Goal: Navigation & Orientation: Find specific page/section

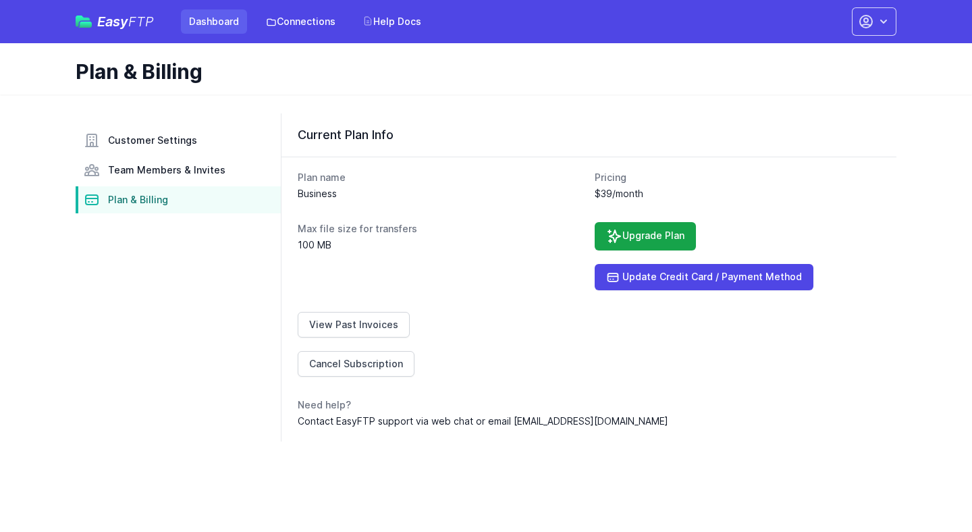
click at [213, 24] on link "Dashboard" at bounding box center [214, 21] width 66 height 24
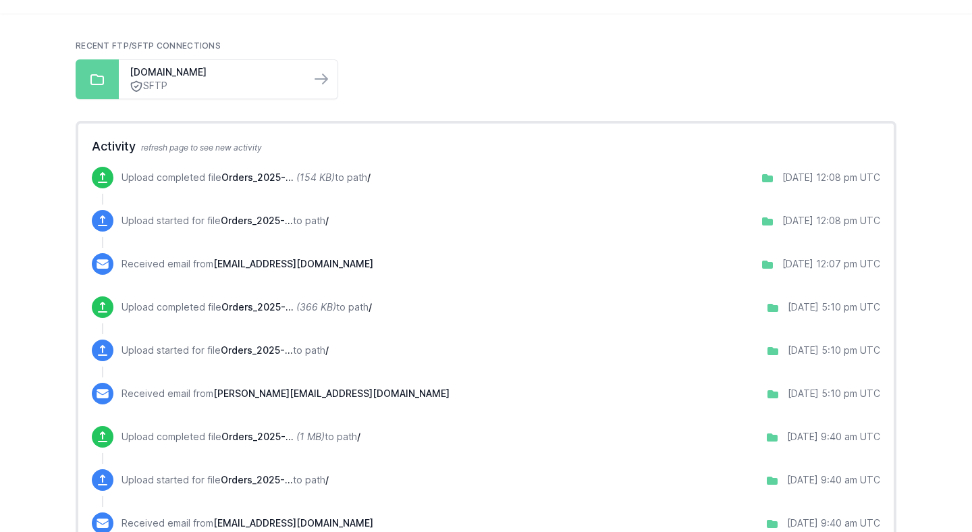
scroll to position [61, 0]
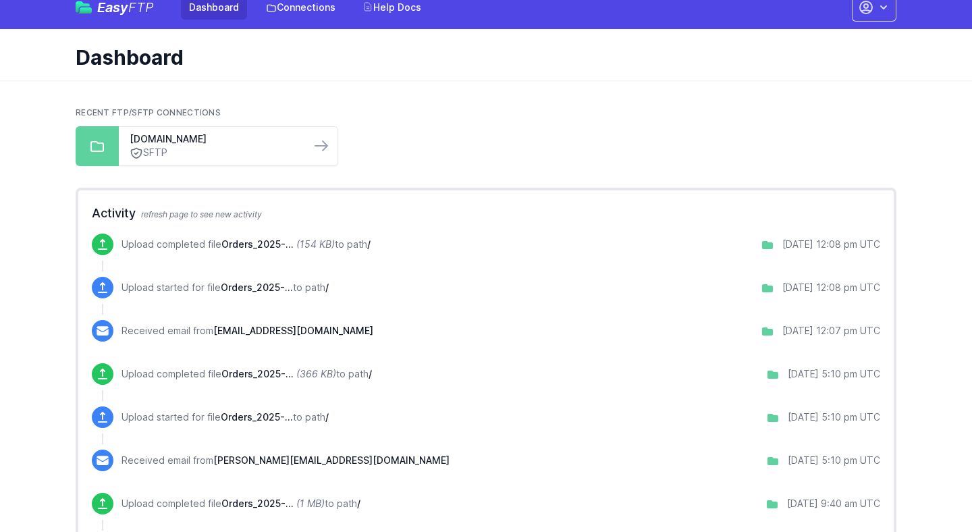
scroll to position [12, 0]
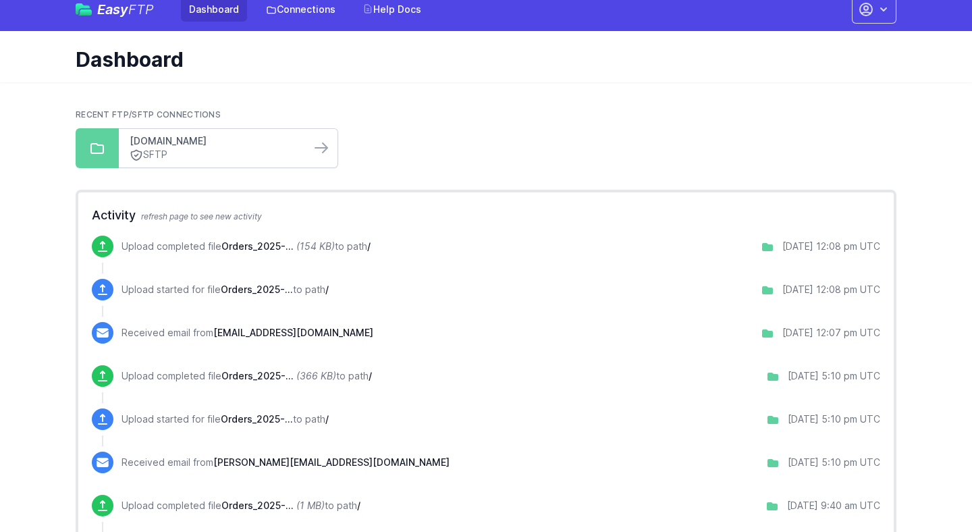
click at [214, 142] on link "[DOMAIN_NAME]" at bounding box center [215, 141] width 170 height 14
